Goal: Information Seeking & Learning: Find specific fact

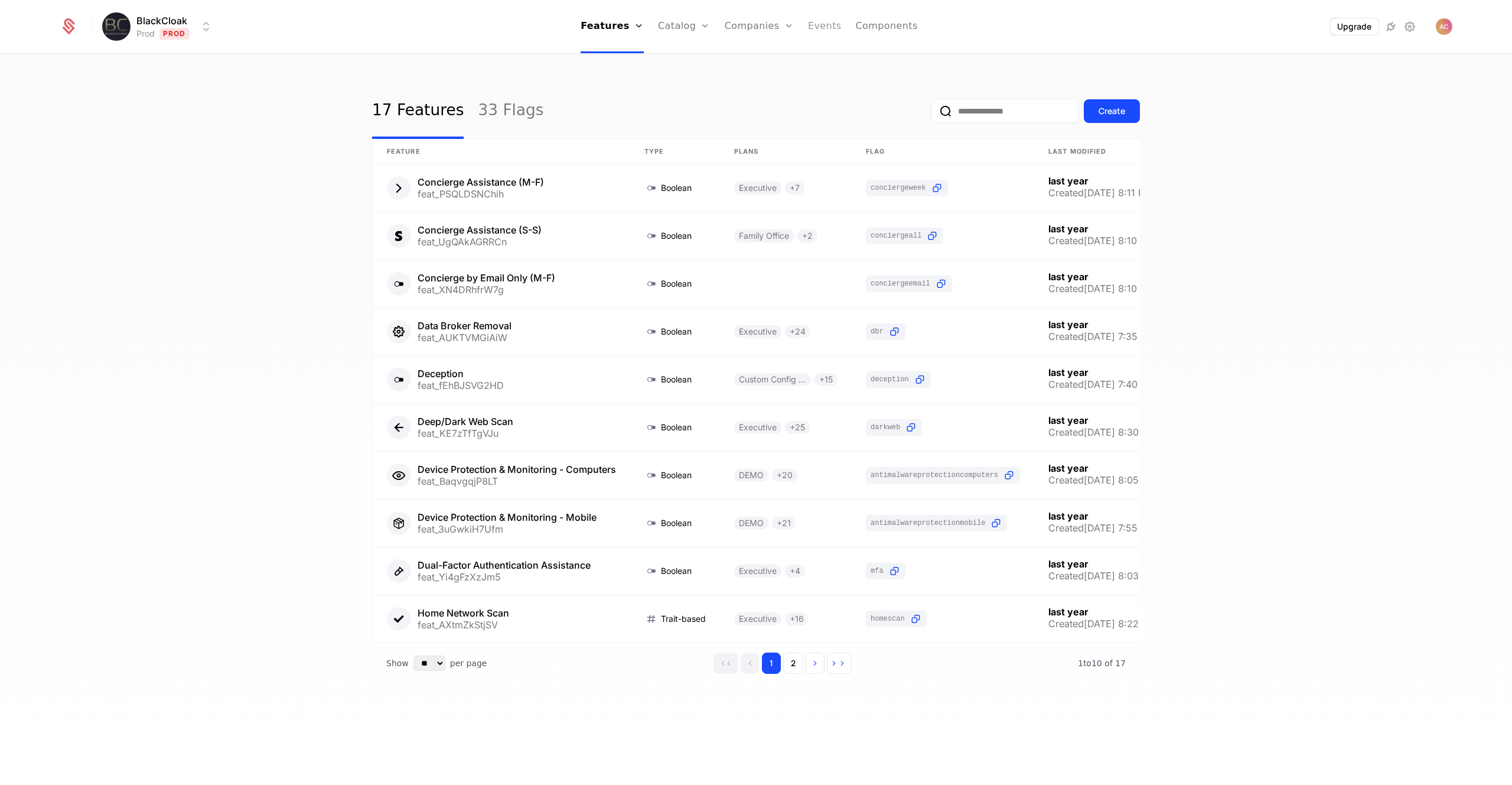
click at [824, 27] on link "Events" at bounding box center [825, 26] width 34 height 53
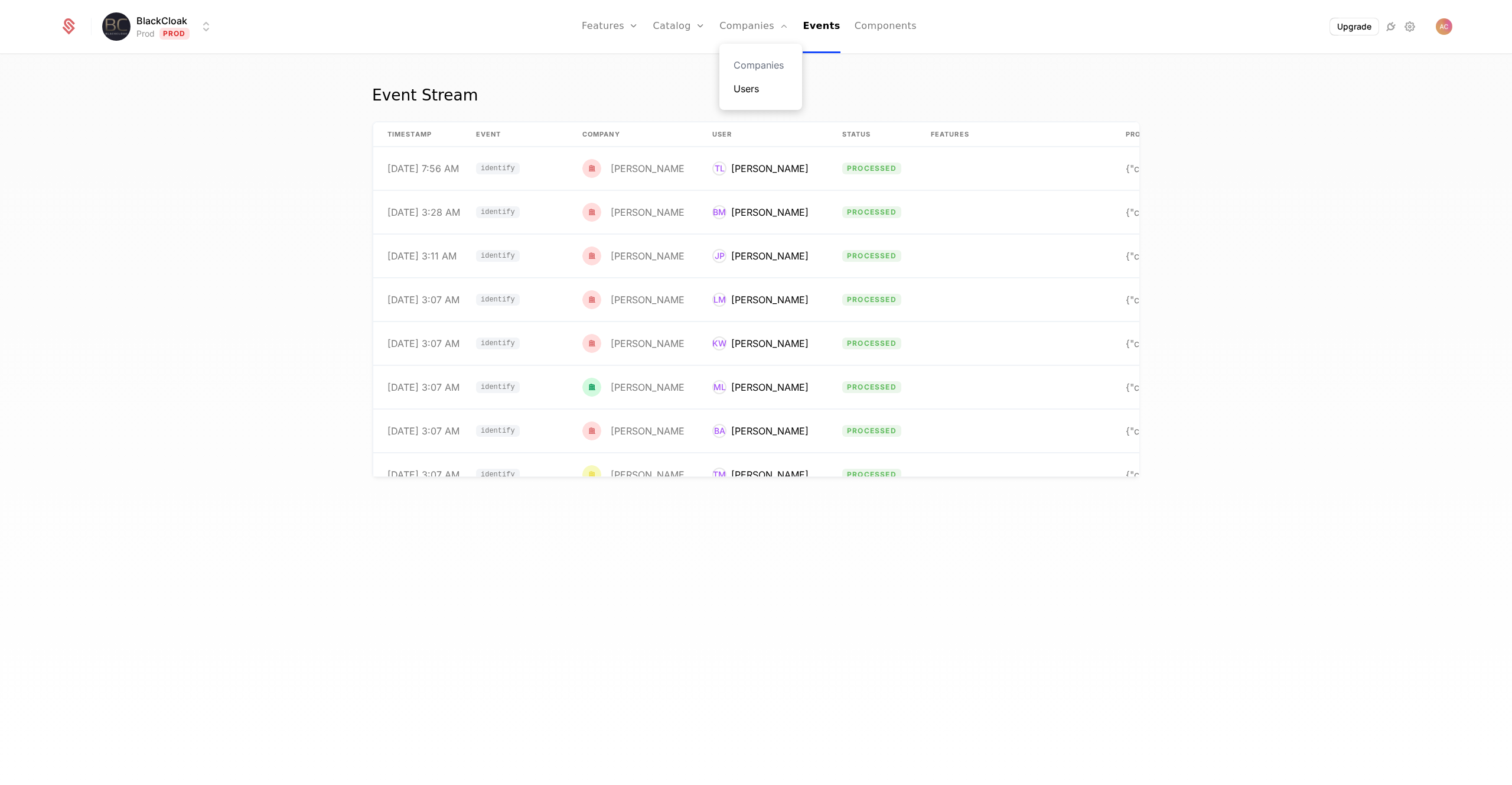
click at [755, 87] on link "Users" at bounding box center [760, 89] width 54 height 14
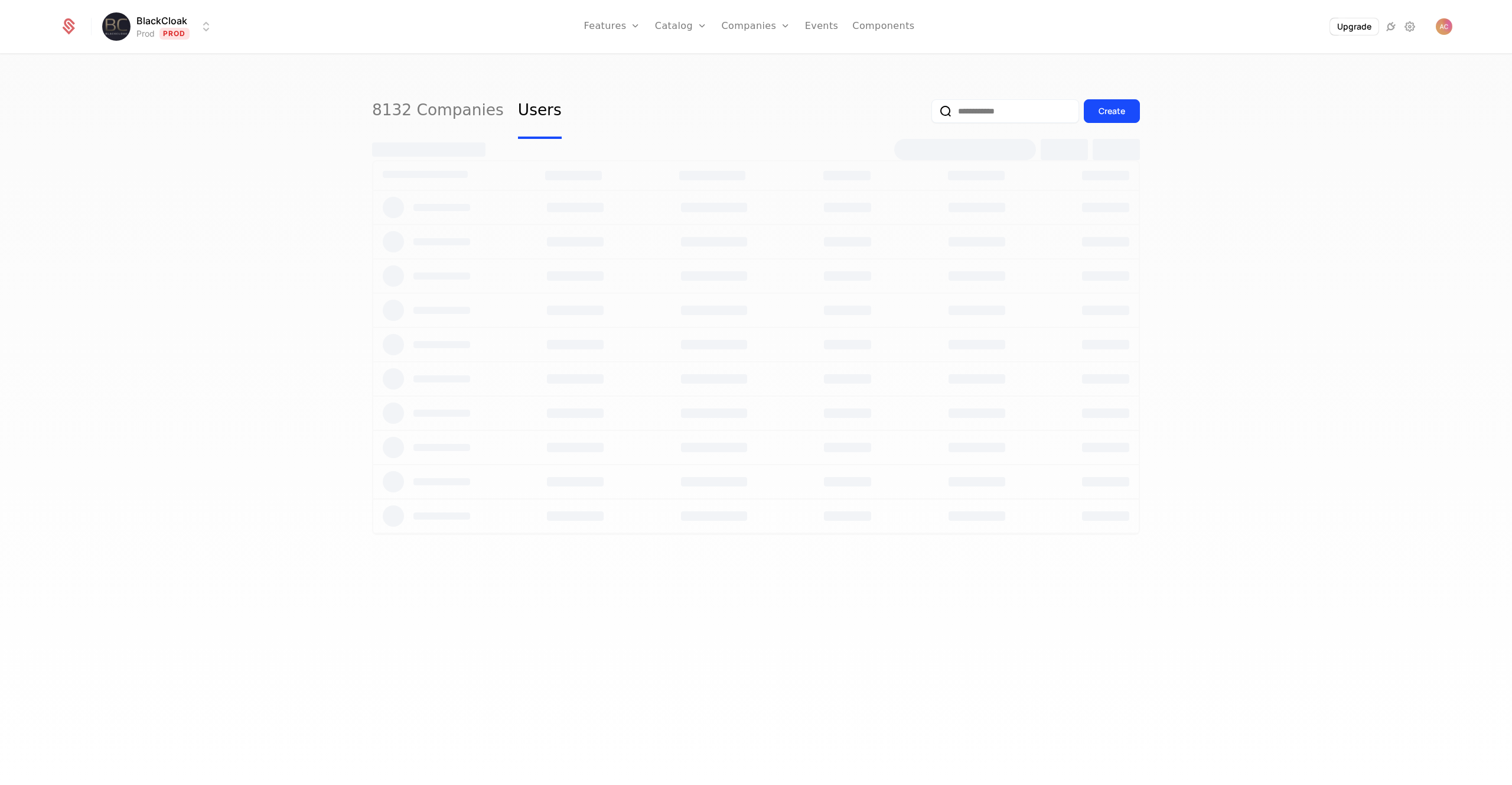
click at [1023, 112] on input "email" at bounding box center [1005, 111] width 148 height 24
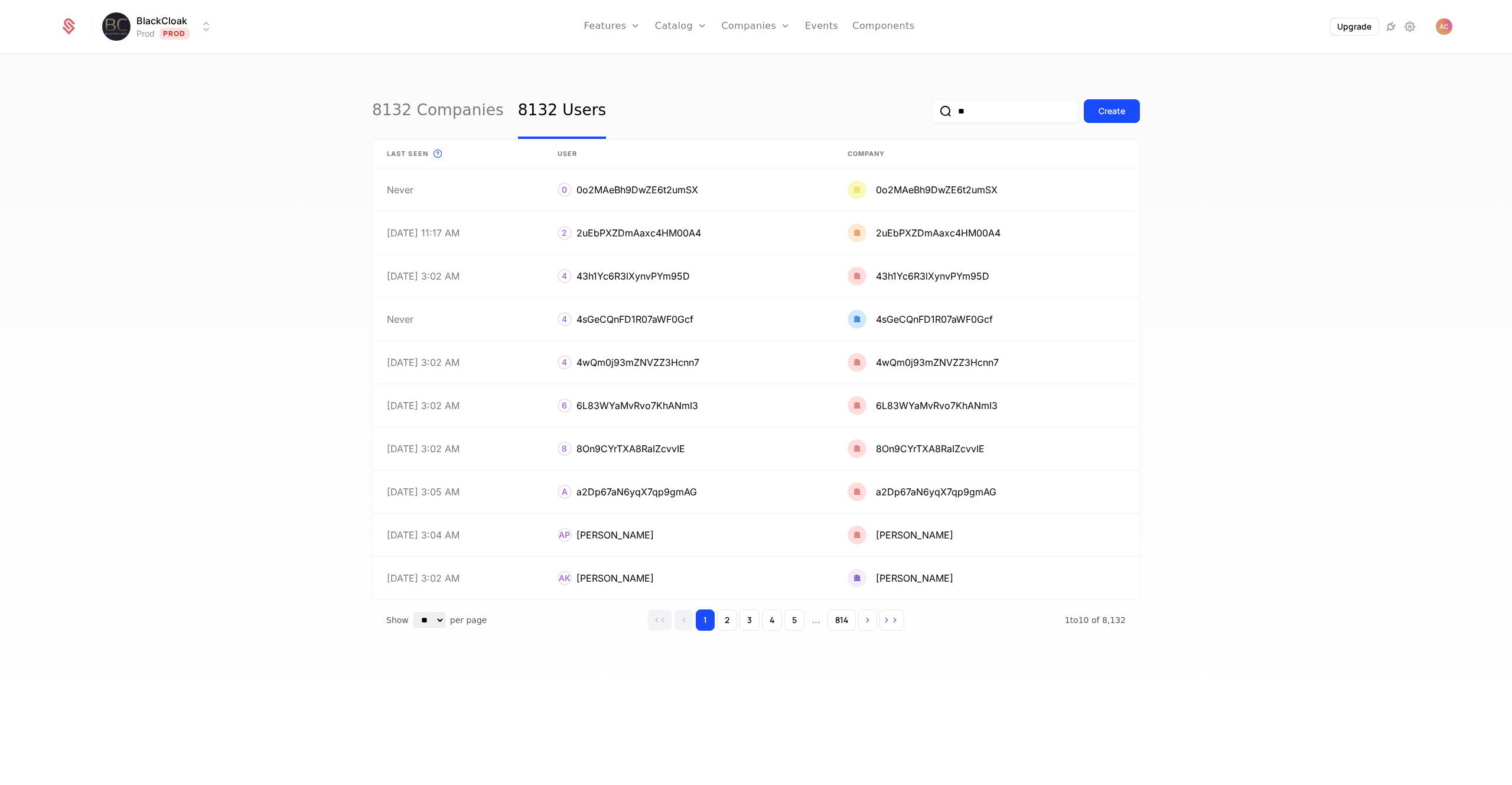
type input "*"
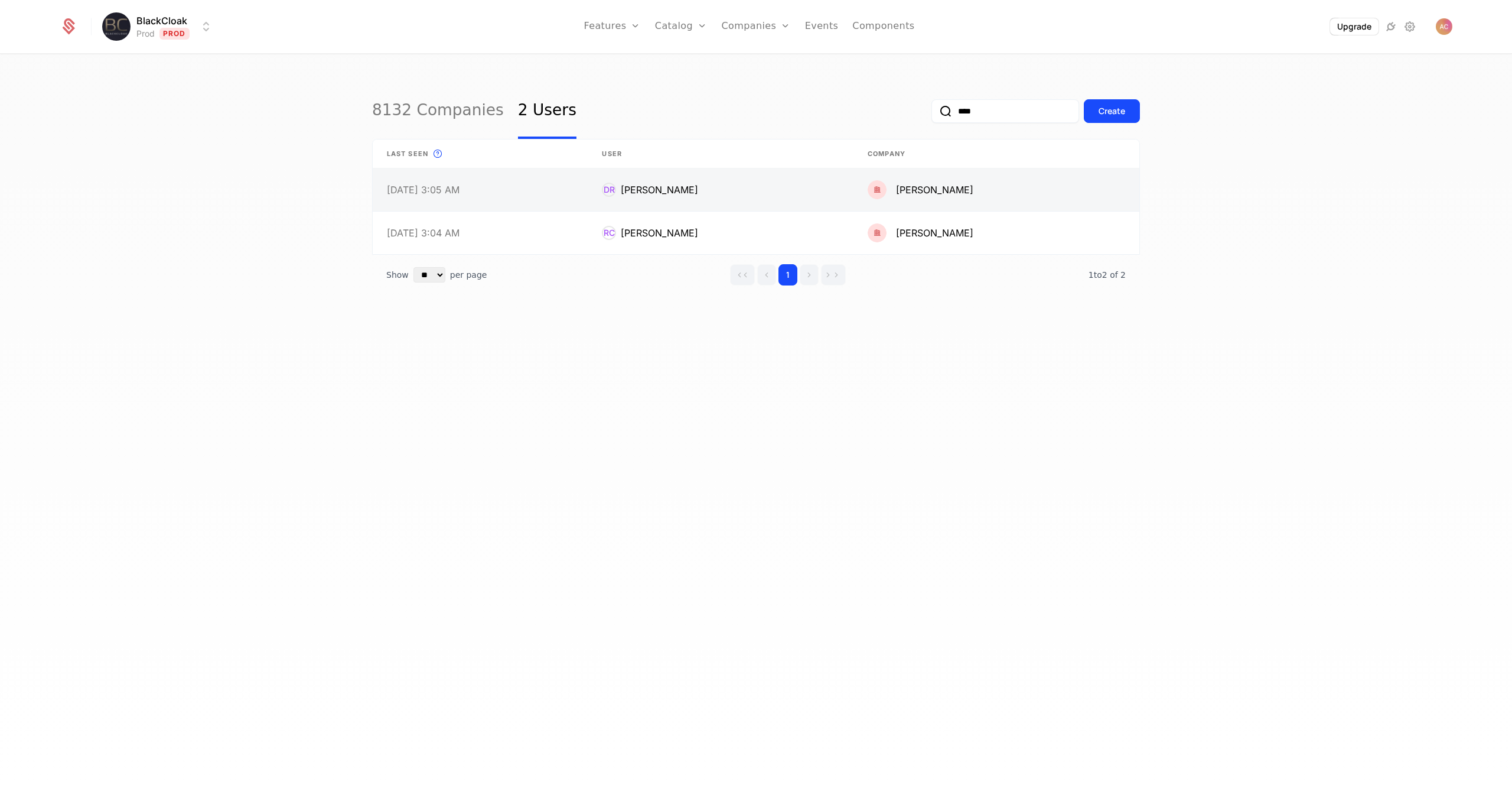
type input "****"
click at [473, 191] on link at bounding box center [480, 190] width 215 height 42
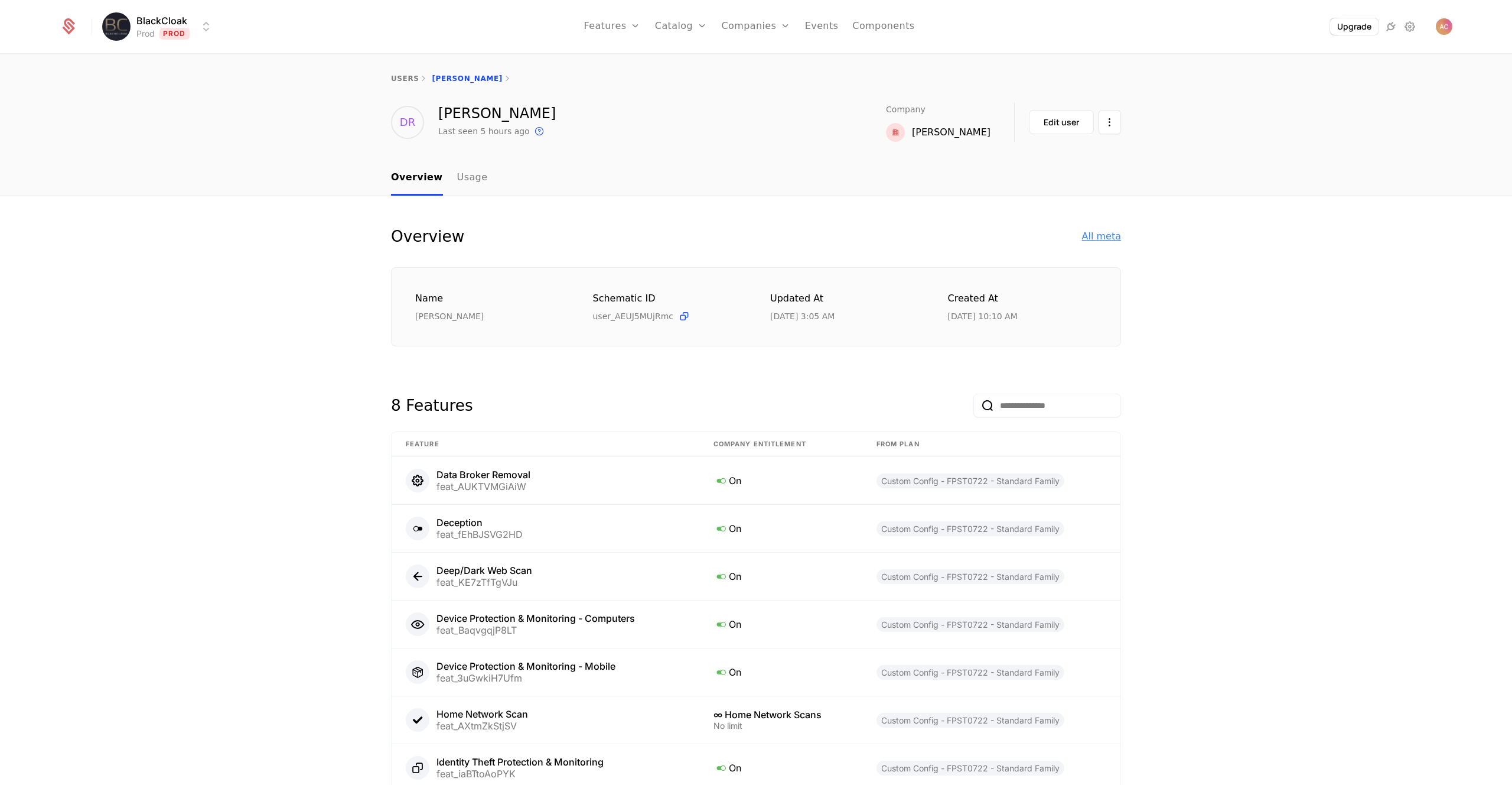
click at [1107, 237] on div "All meta" at bounding box center [1101, 236] width 39 height 14
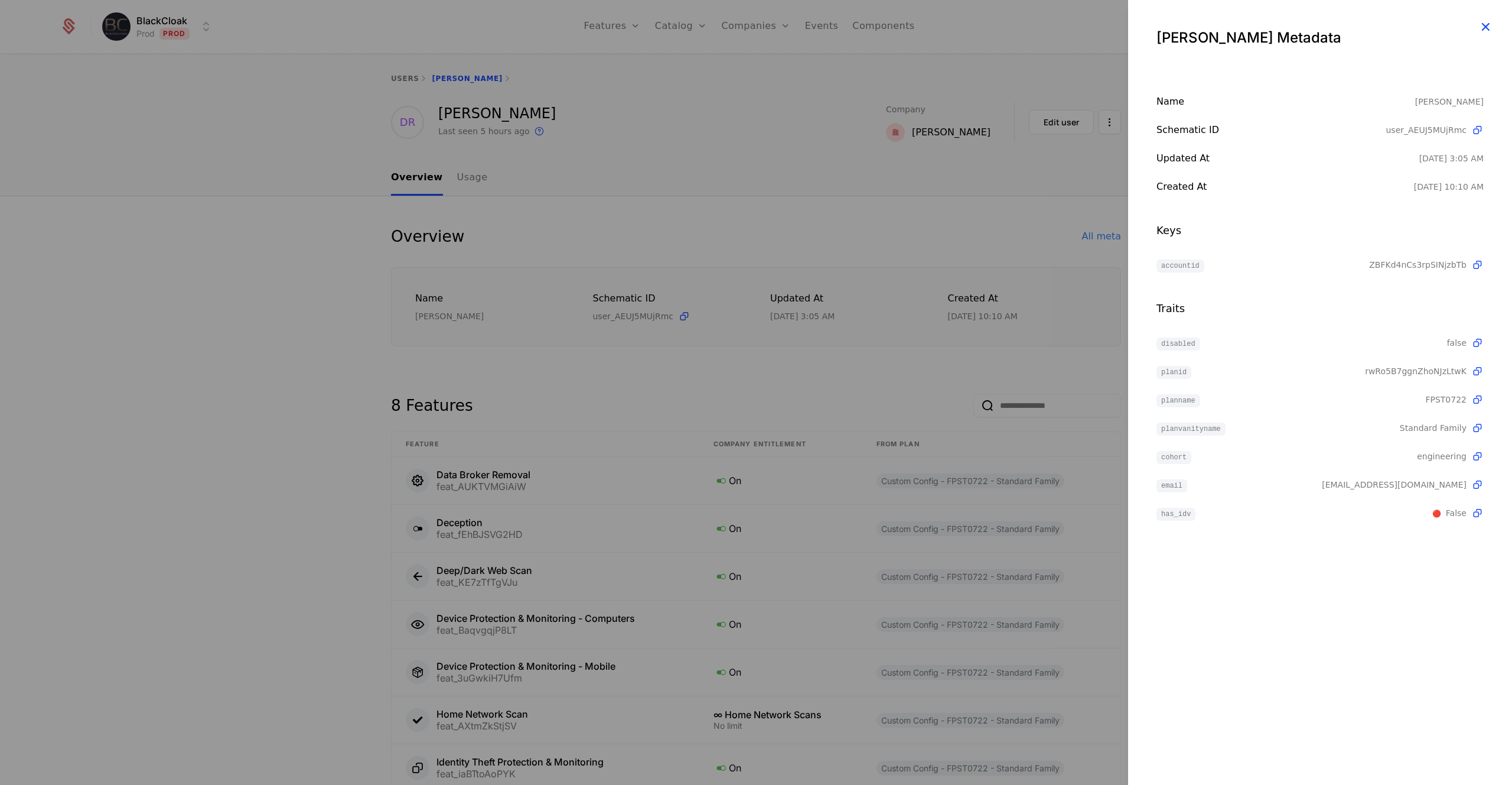
click at [1481, 27] on icon "button" at bounding box center [1485, 26] width 16 height 16
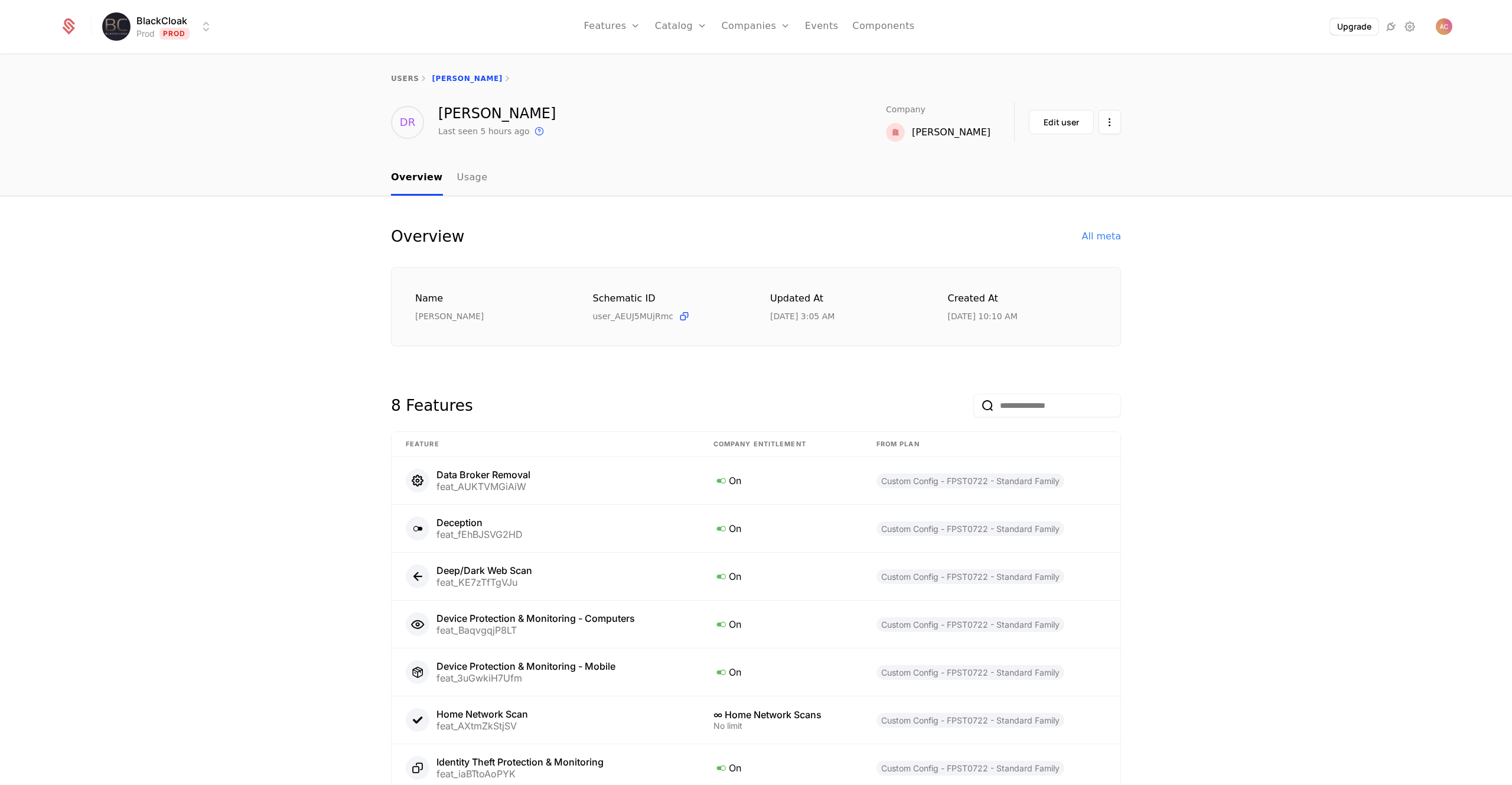
click at [252, 426] on div "Overview All meta Name Dorin Rusu Schematic ID user_AEUJ5MUjRmc Updated at 8/28…" at bounding box center [756, 546] width 1512 height 700
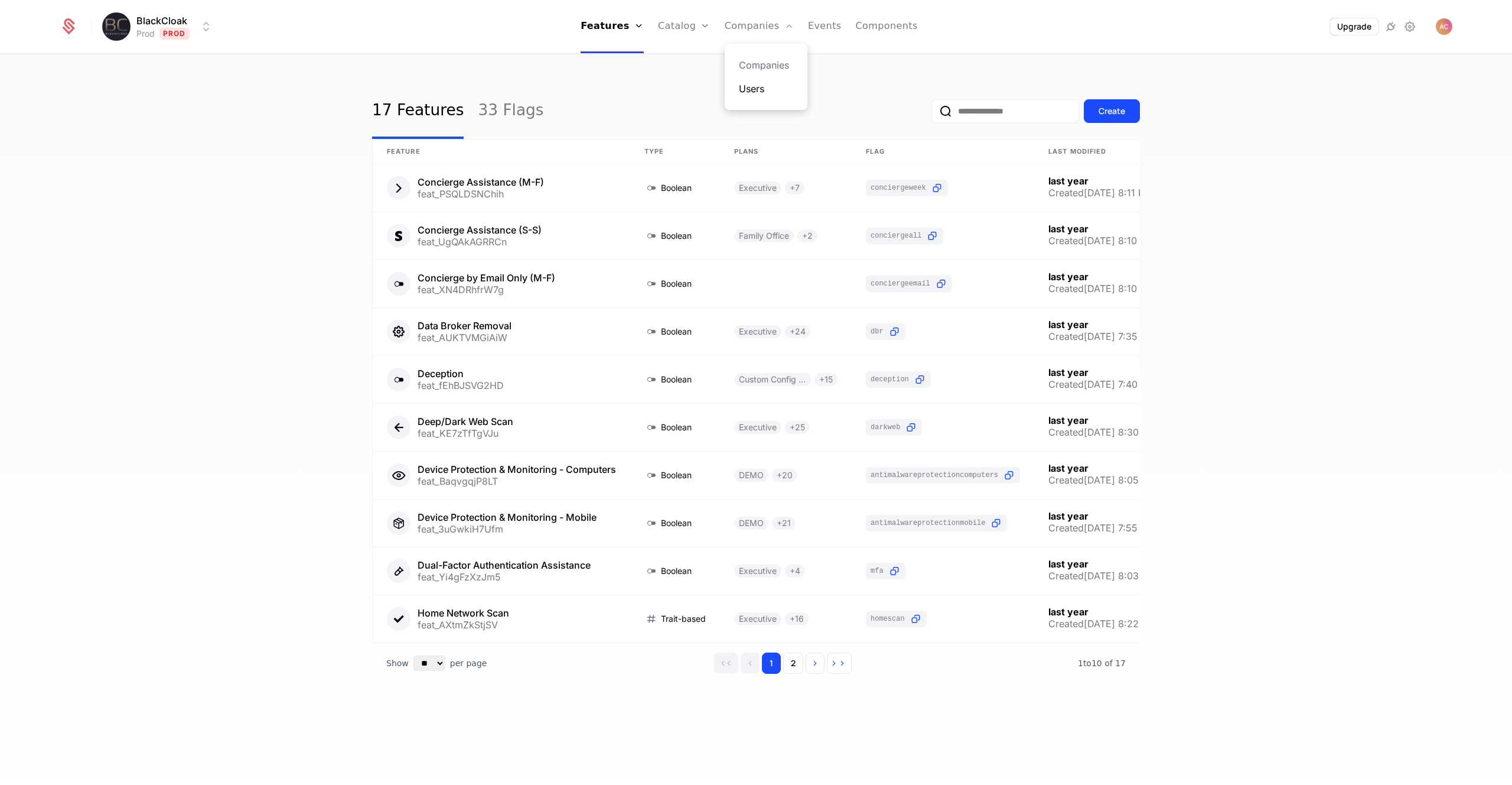
click at [755, 87] on link "Users" at bounding box center [766, 89] width 54 height 14
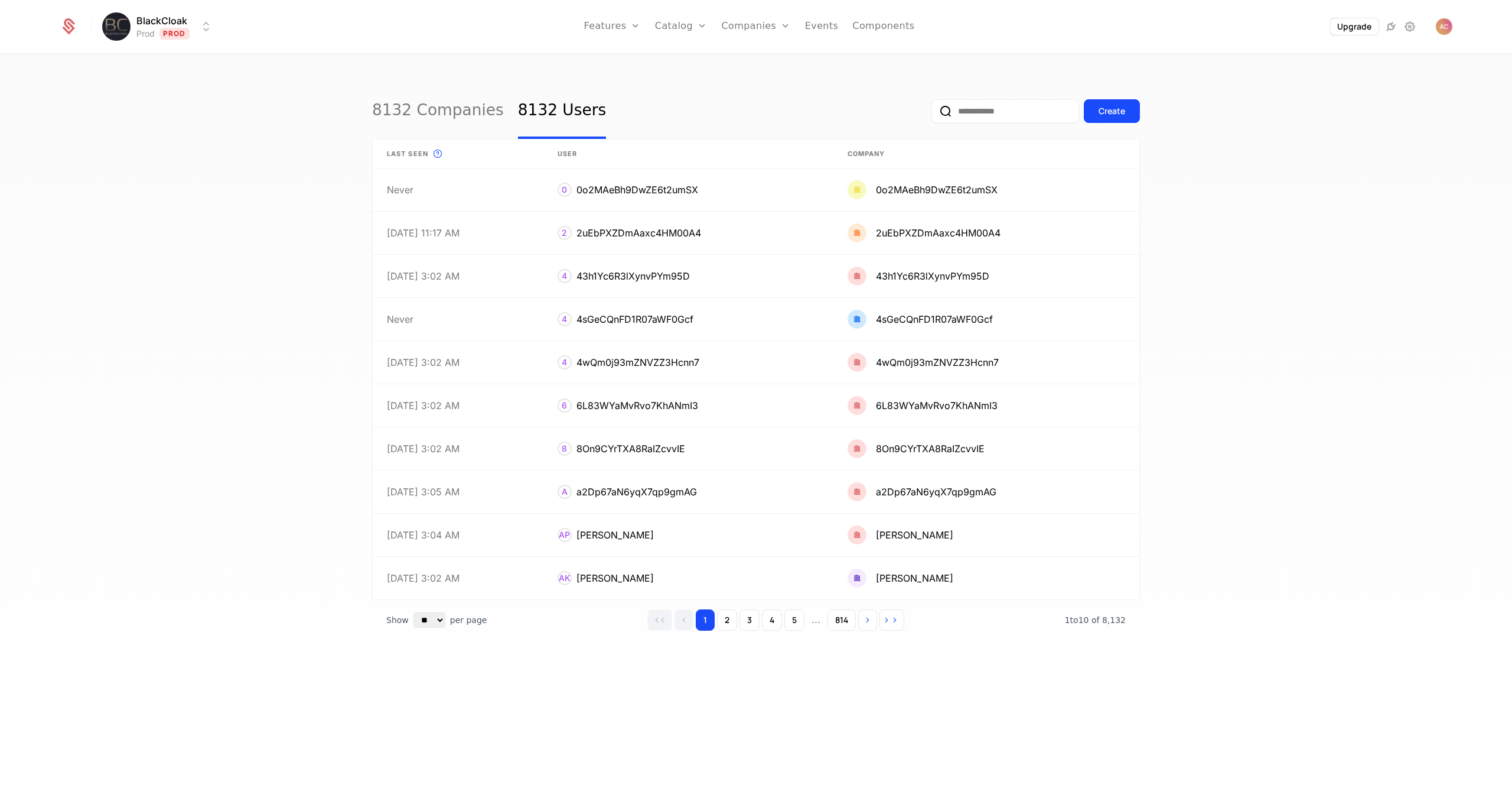
click at [1016, 109] on input "email" at bounding box center [1005, 111] width 148 height 24
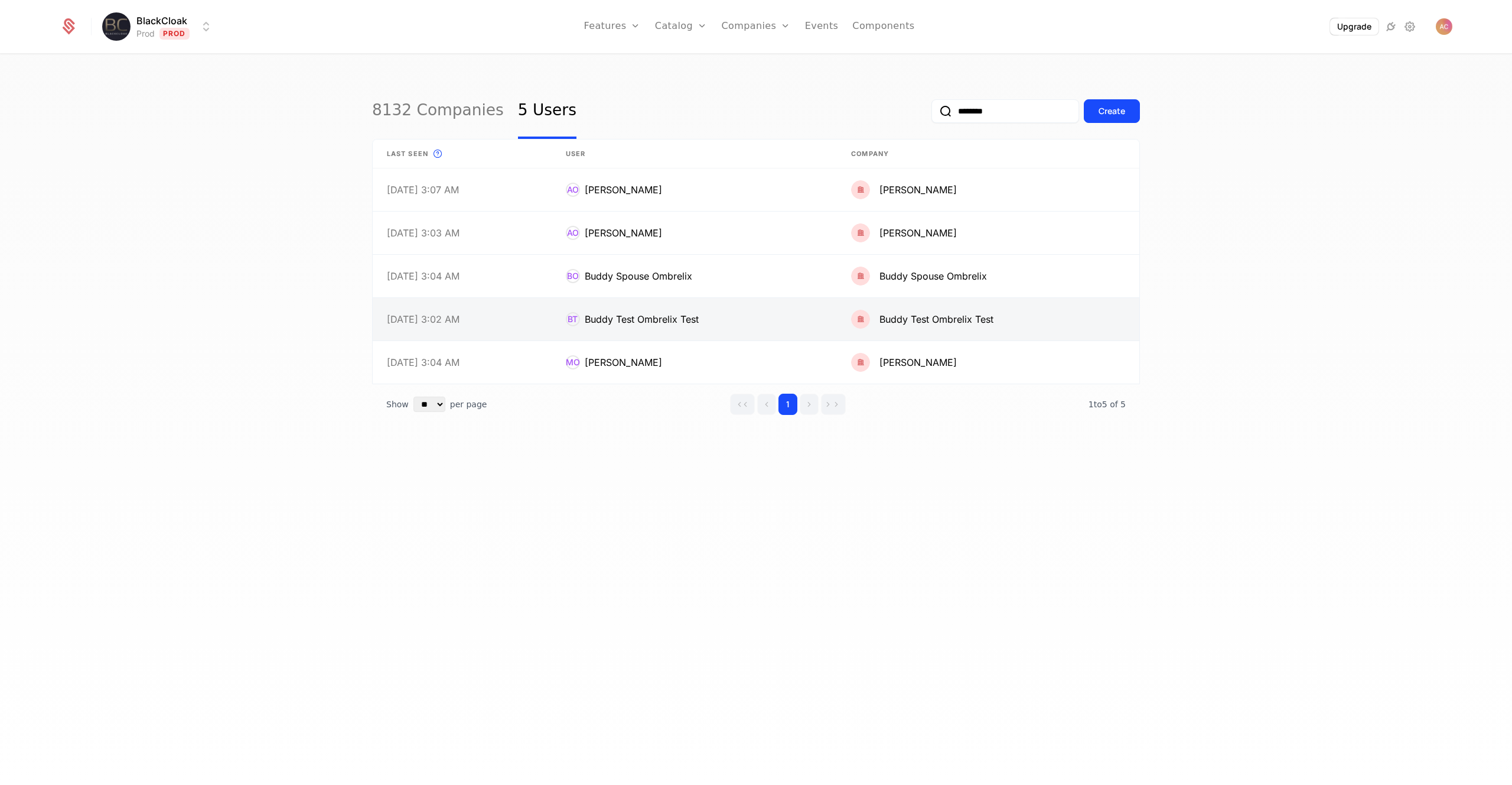
type input "********"
click at [619, 314] on link at bounding box center [694, 319] width 285 height 42
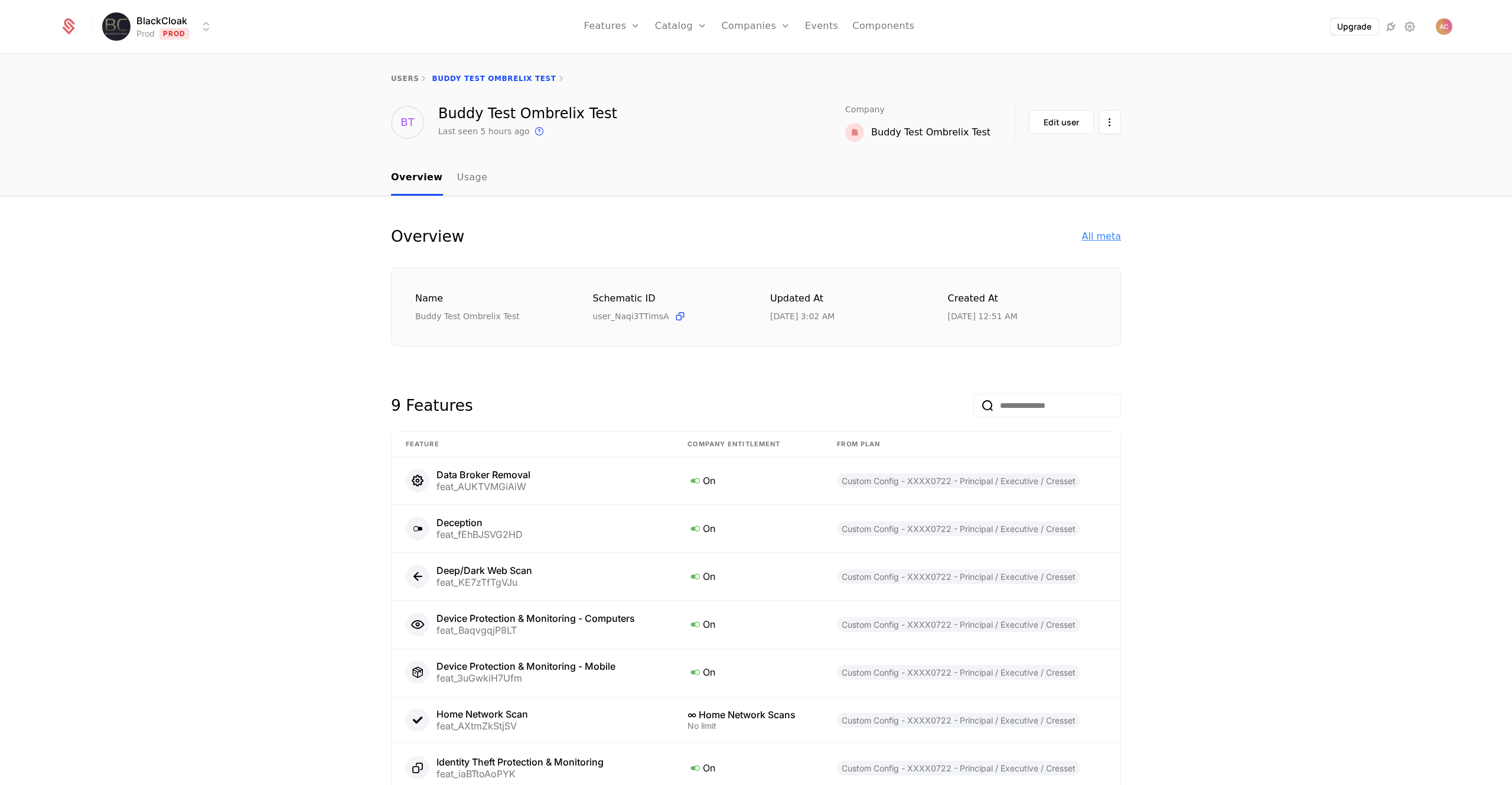
click at [1101, 240] on div "All meta" at bounding box center [1101, 236] width 39 height 14
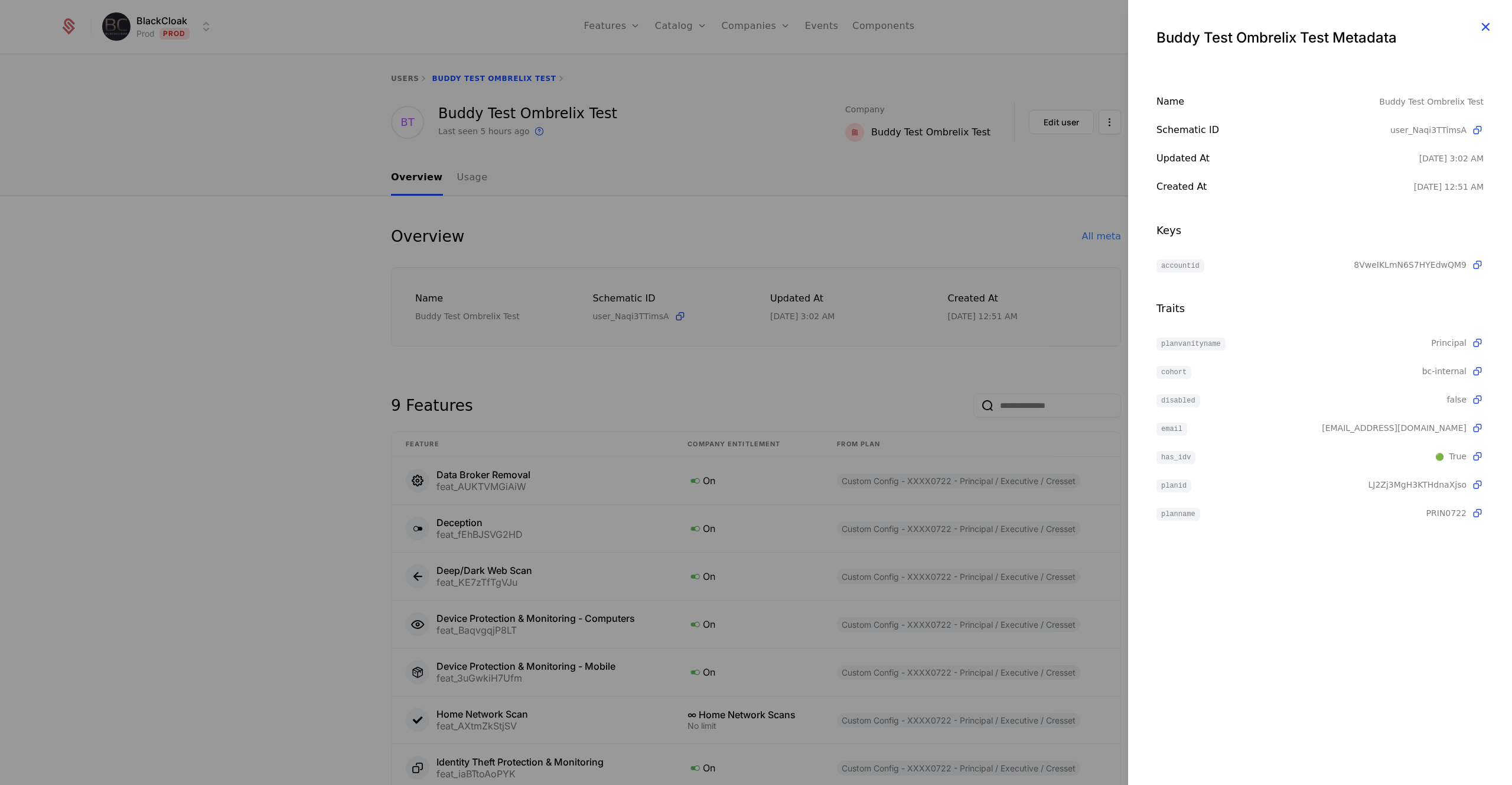
click at [1485, 25] on icon "button" at bounding box center [1485, 26] width 16 height 16
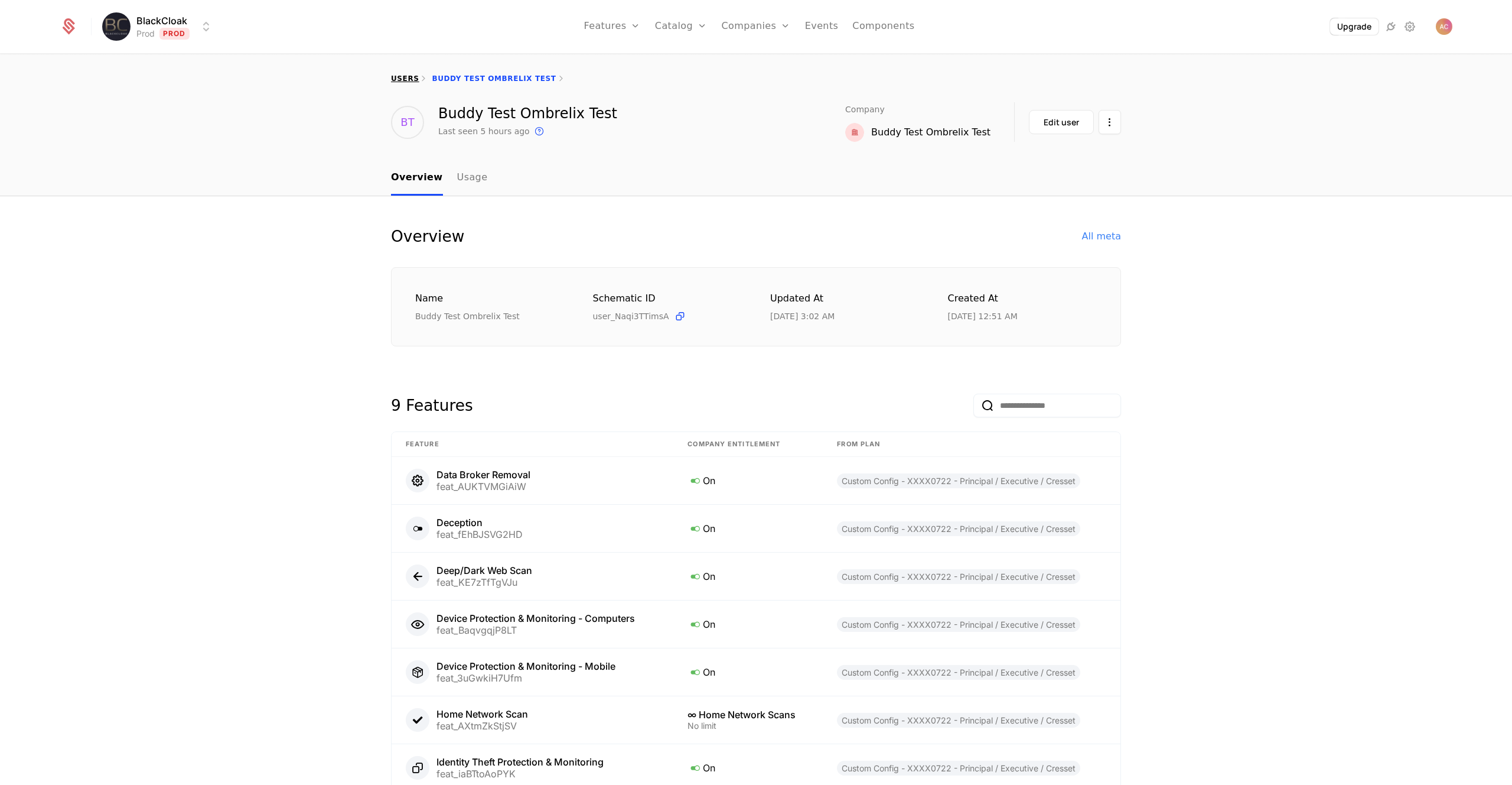
click at [403, 76] on link "users" at bounding box center [405, 78] width 27 height 8
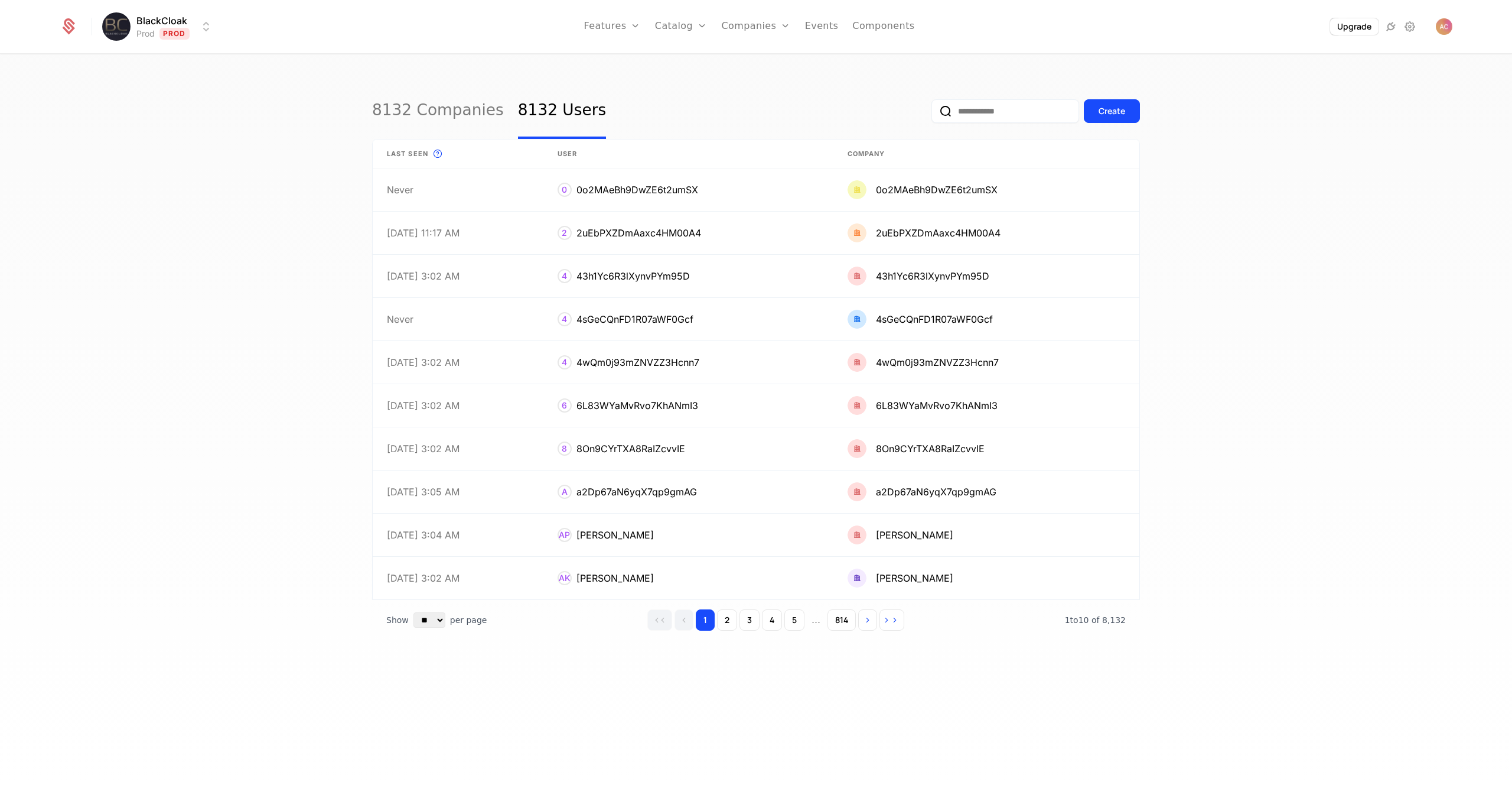
click at [254, 230] on div "8132 Companies 8132 Users Create Last seen This is the date a track or identify…" at bounding box center [756, 423] width 1512 height 737
click at [993, 123] on div "Create" at bounding box center [1036, 111] width 209 height 56
click at [994, 111] on input "email" at bounding box center [1005, 111] width 148 height 24
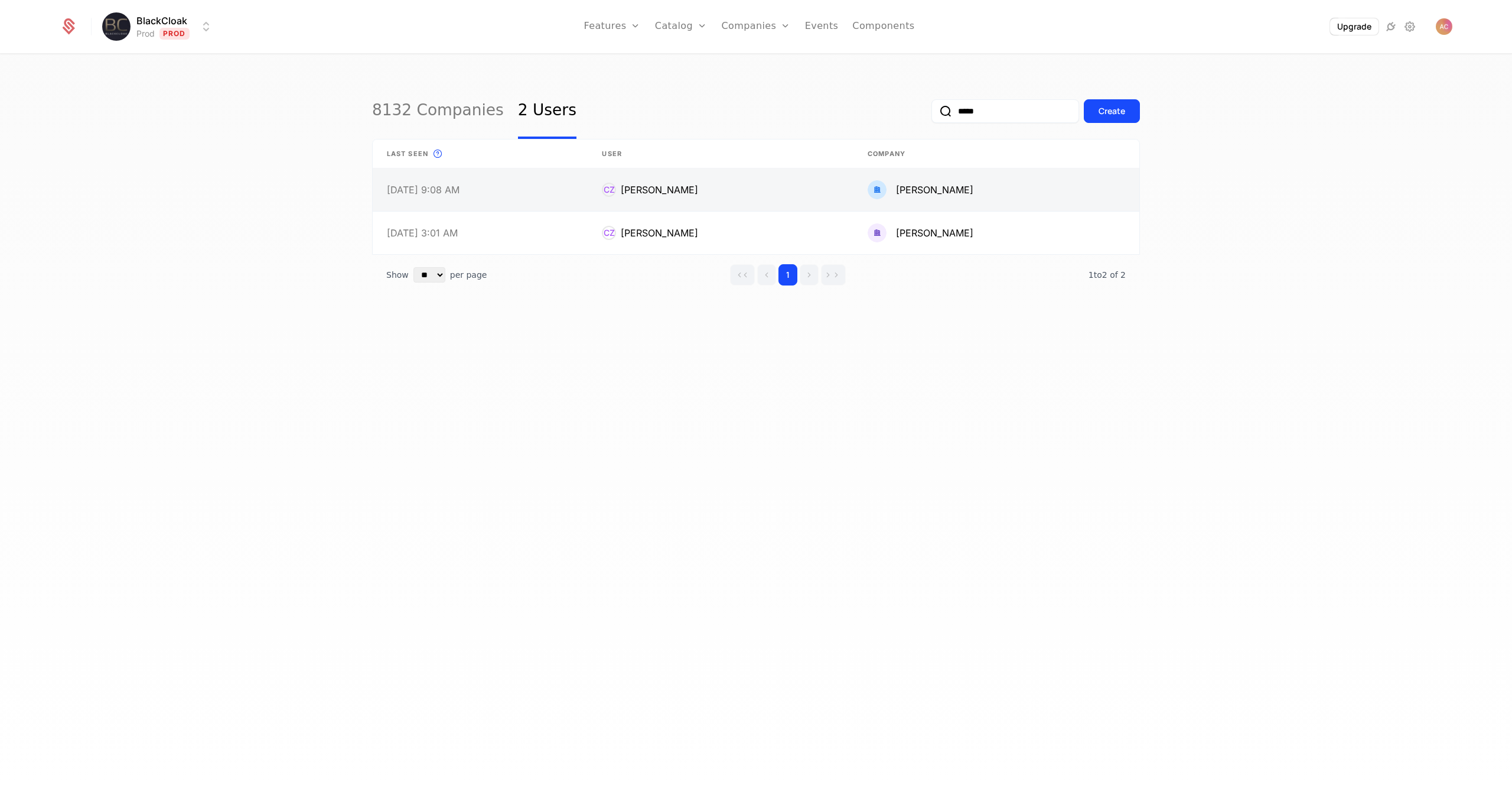
type input "*****"
click at [501, 181] on link at bounding box center [480, 190] width 215 height 42
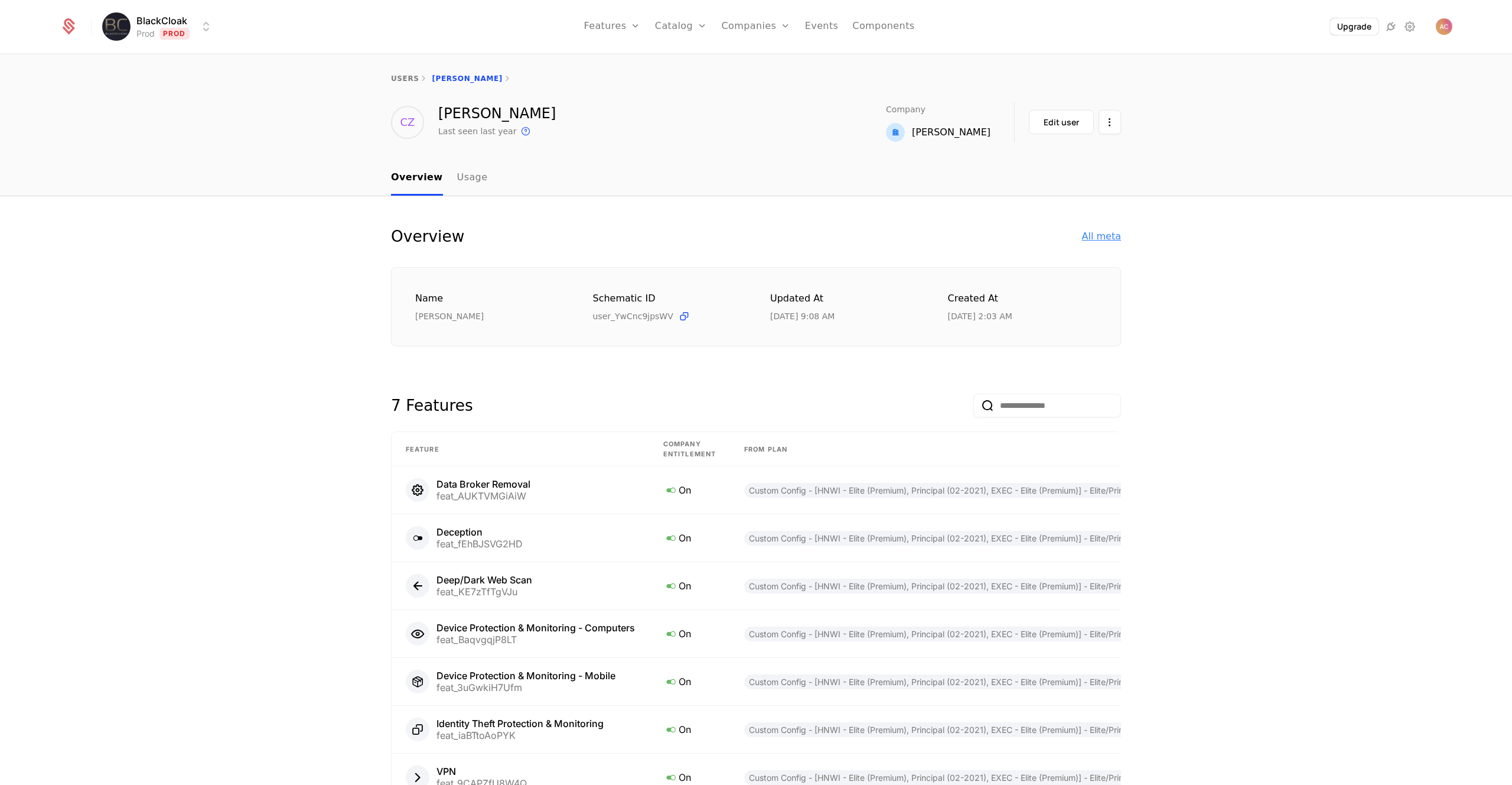
click at [1101, 236] on div "All meta" at bounding box center [1101, 236] width 39 height 14
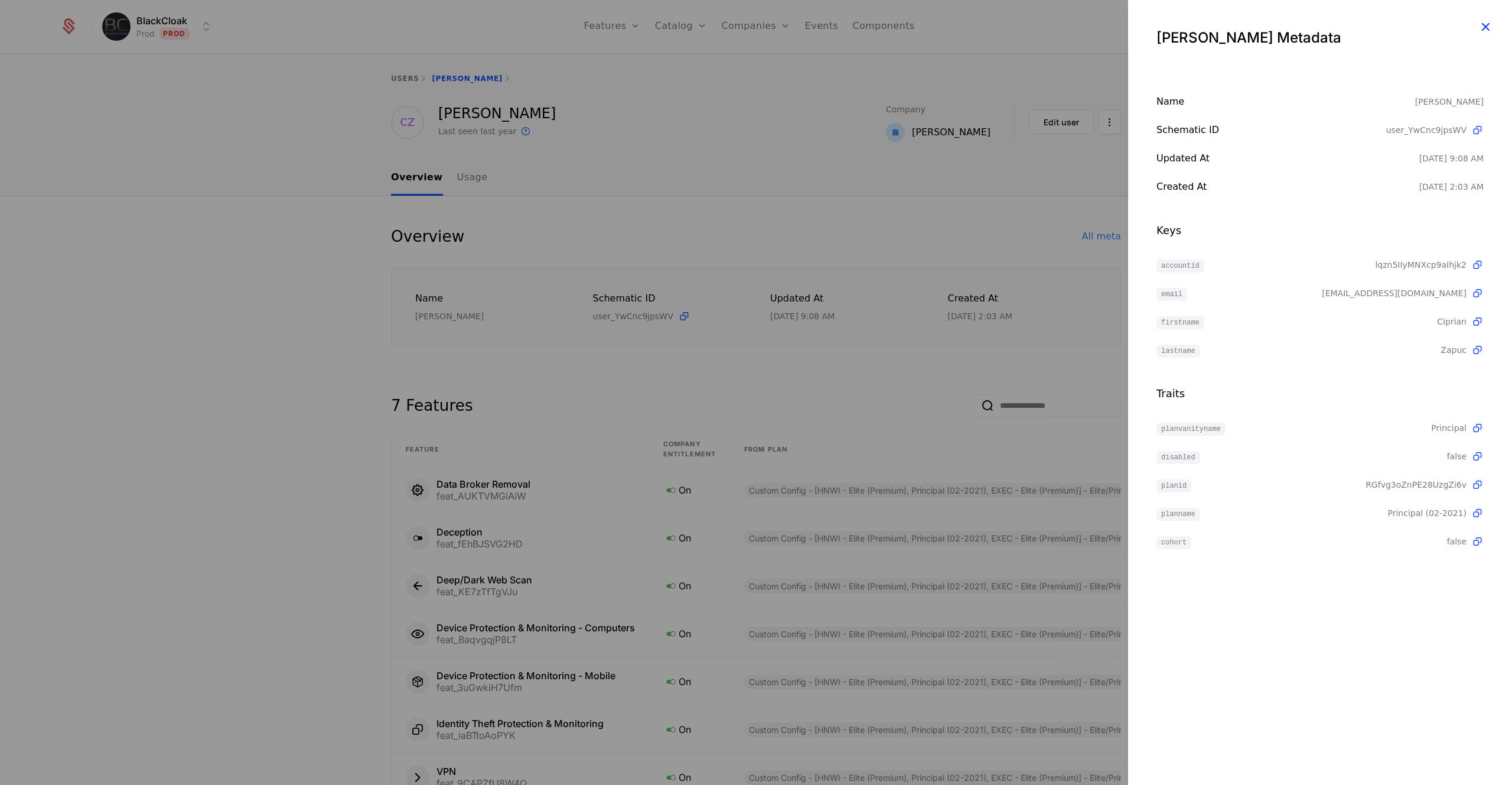
click at [1483, 27] on icon "button" at bounding box center [1485, 26] width 16 height 16
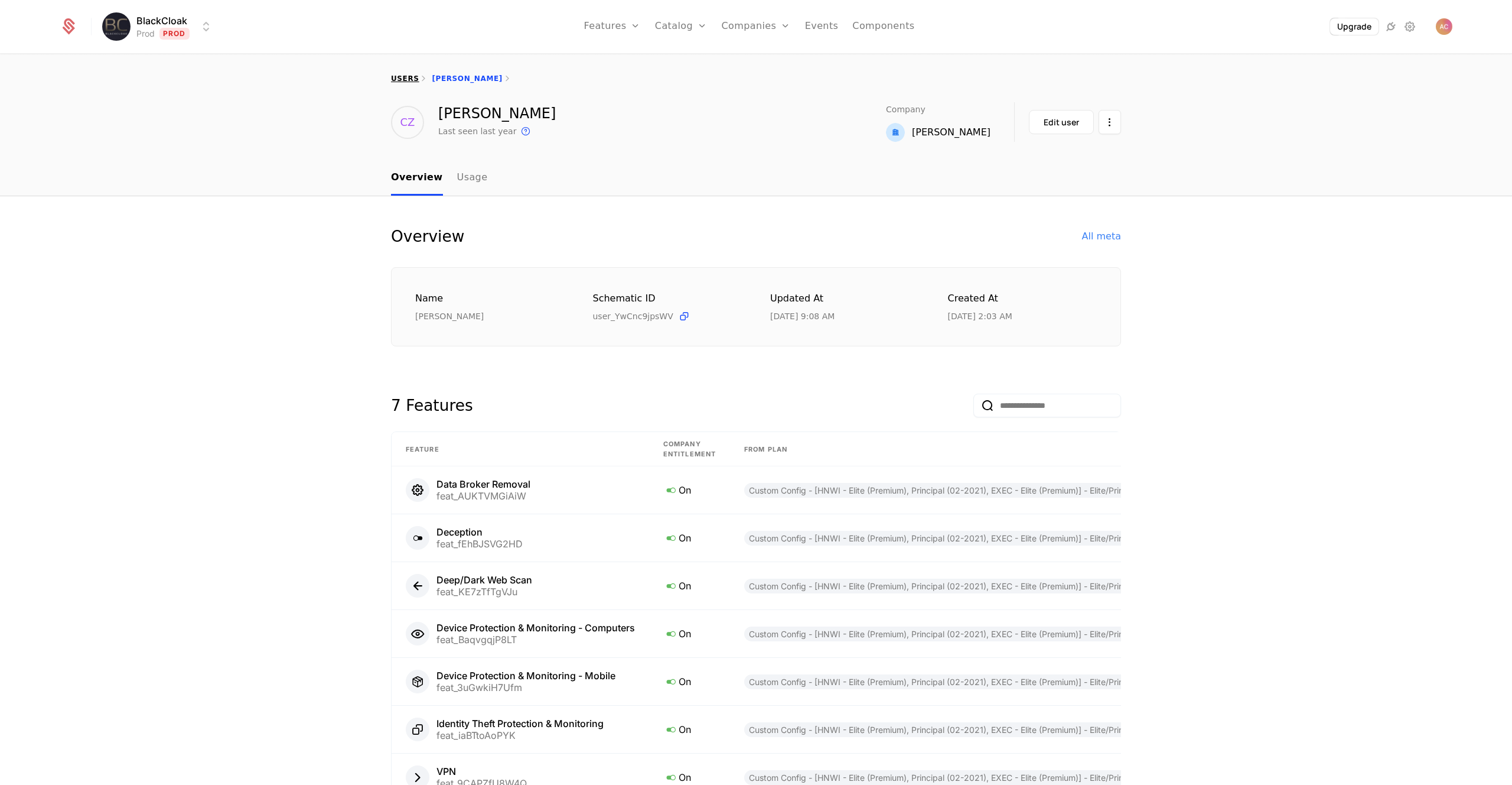
click at [401, 81] on link "users" at bounding box center [405, 78] width 27 height 8
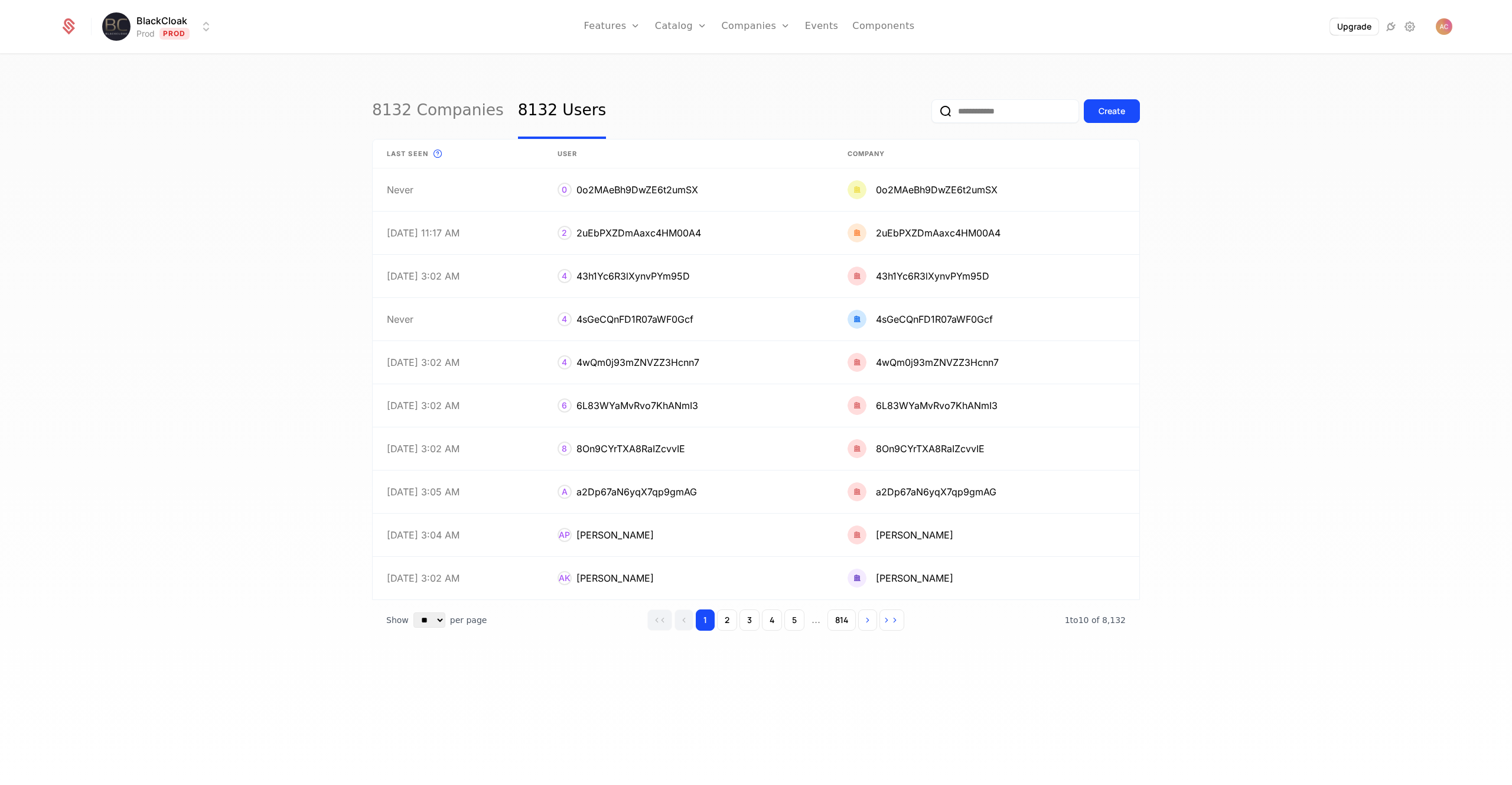
click at [973, 108] on input "email" at bounding box center [1005, 111] width 148 height 24
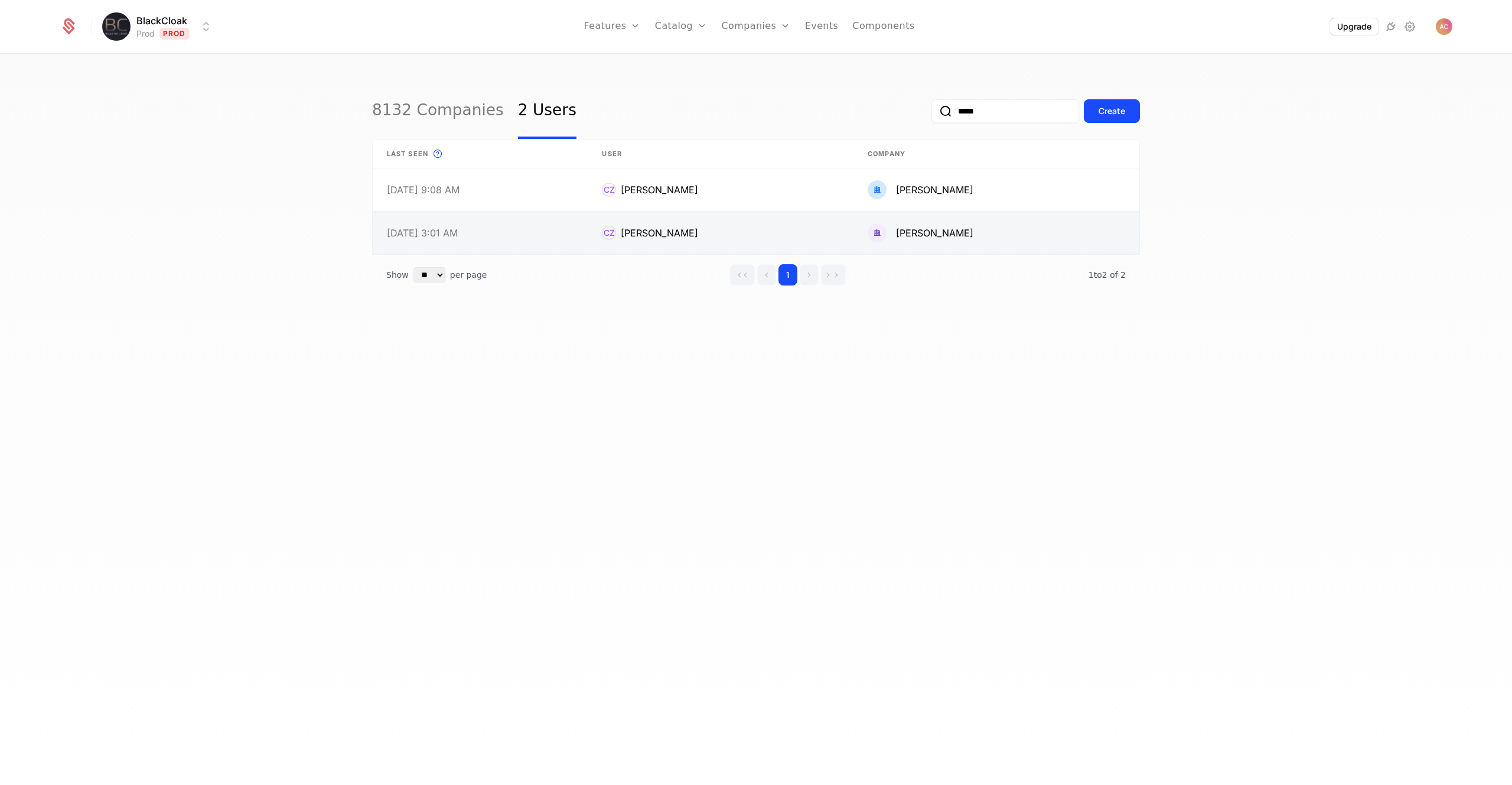
type input "*****"
click at [719, 225] on link at bounding box center [720, 233] width 266 height 42
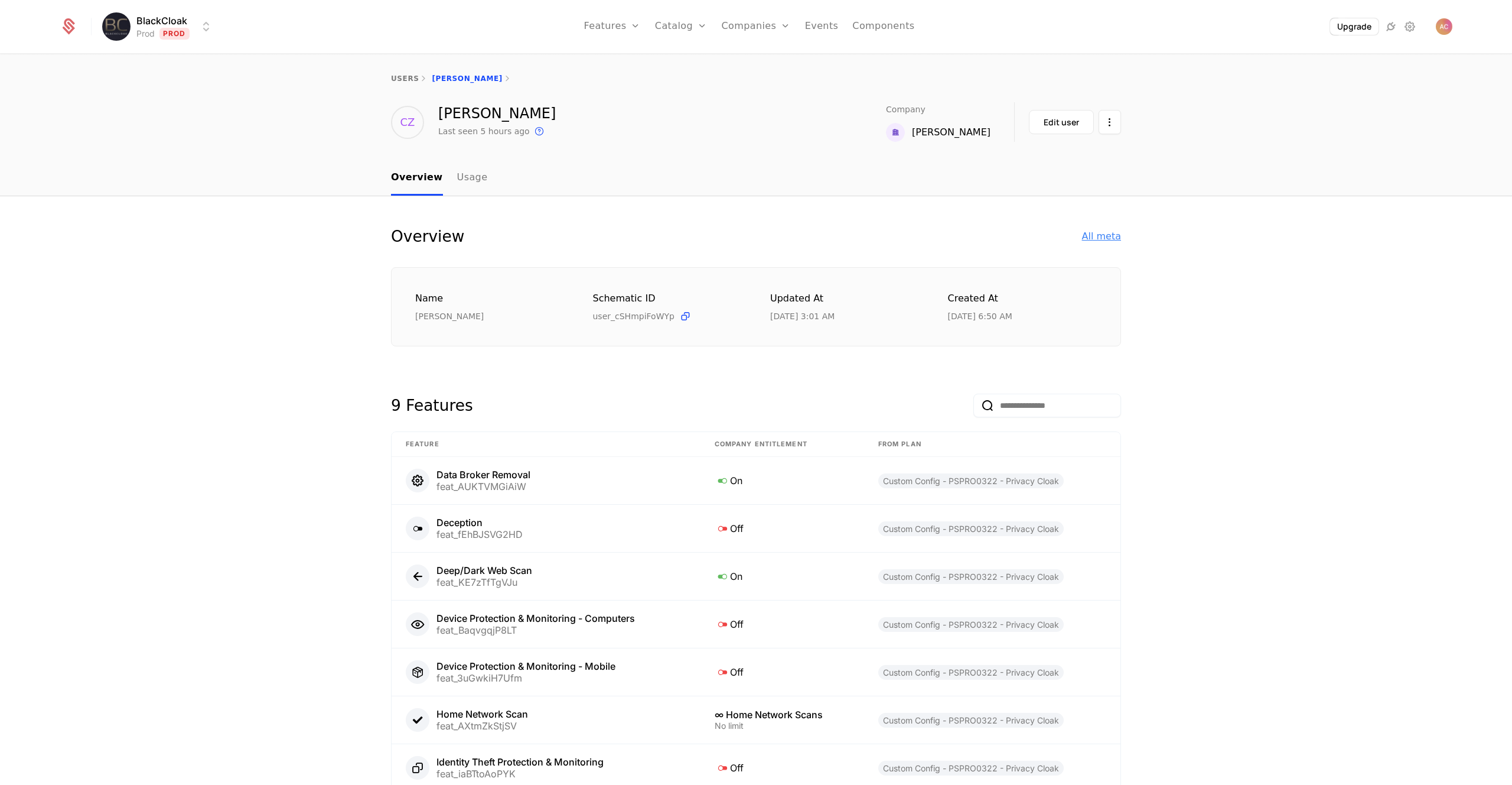
click at [1104, 236] on div "All meta" at bounding box center [1101, 236] width 39 height 14
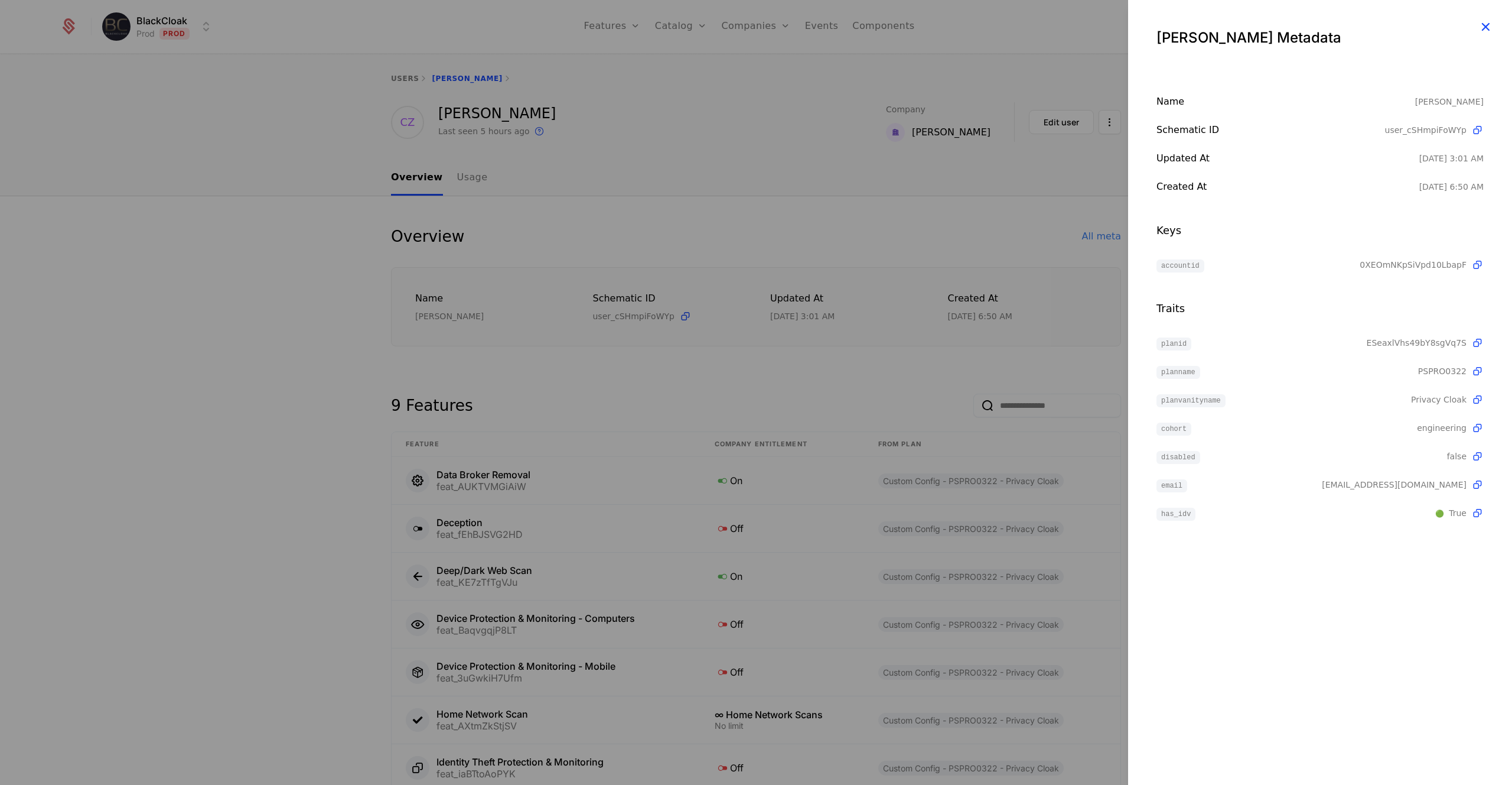
click at [1485, 30] on icon "button" at bounding box center [1485, 26] width 16 height 16
